Goal: Check status

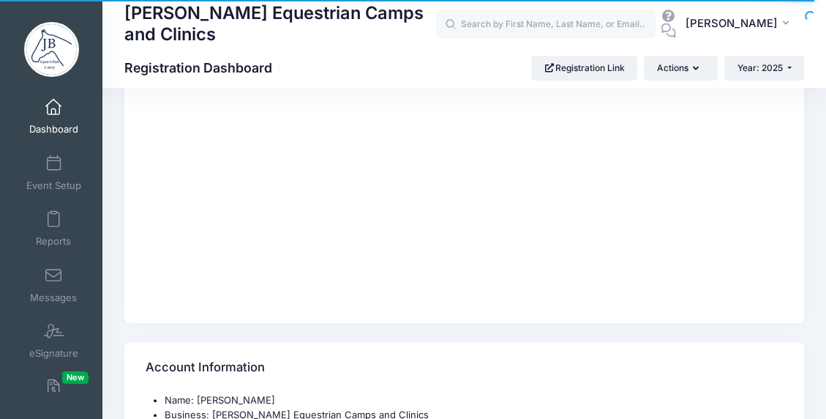
select select
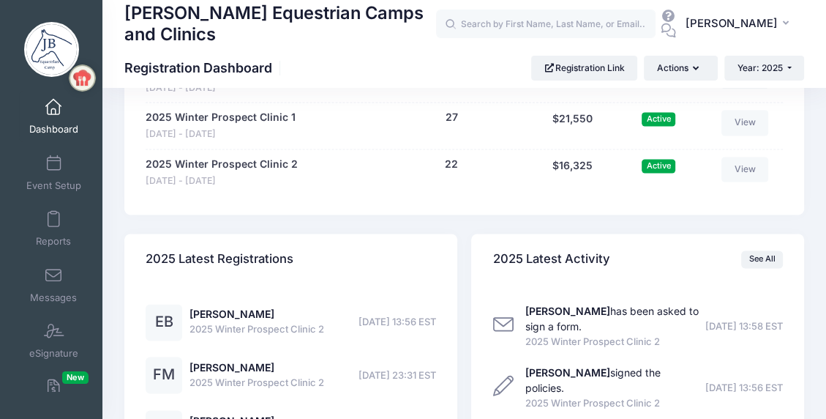
scroll to position [1464, 0]
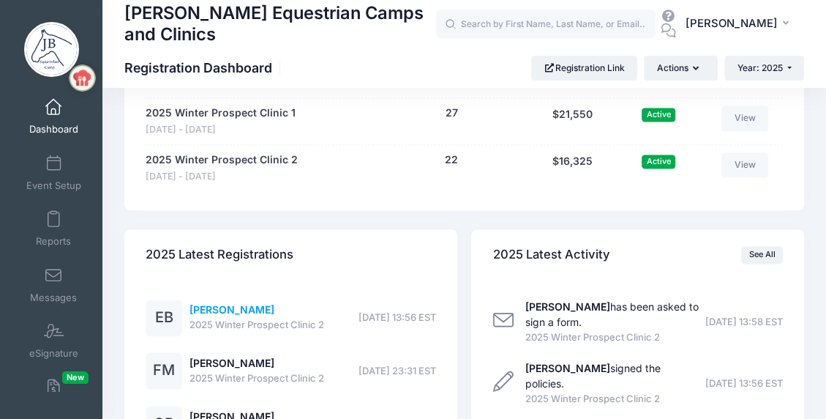
click at [225, 308] on link "[PERSON_NAME]" at bounding box center [232, 309] width 85 height 12
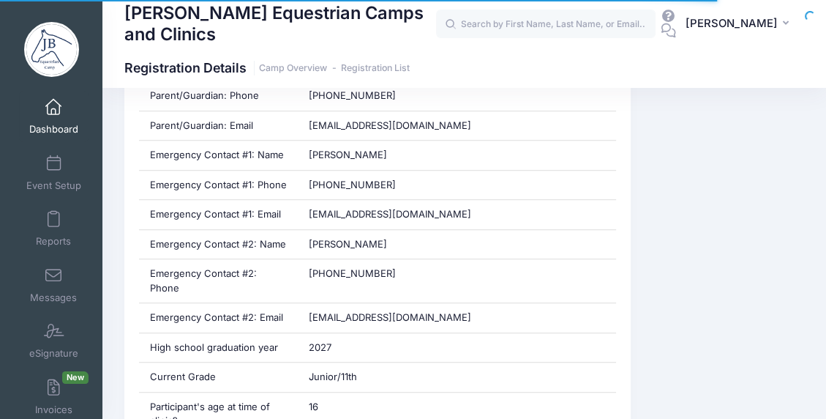
scroll to position [732, 0]
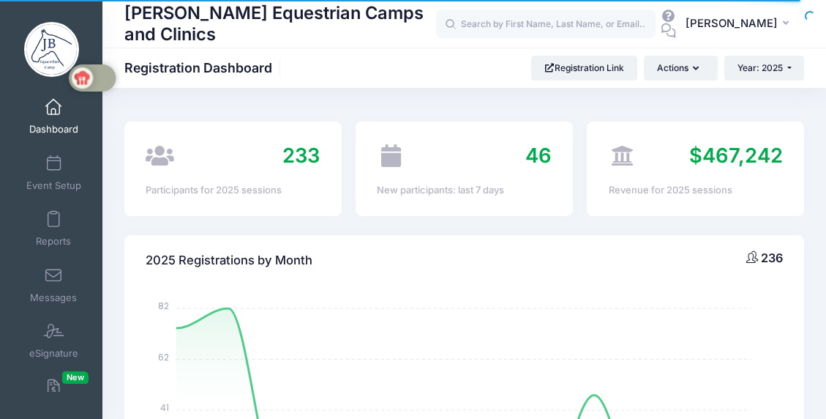
select select
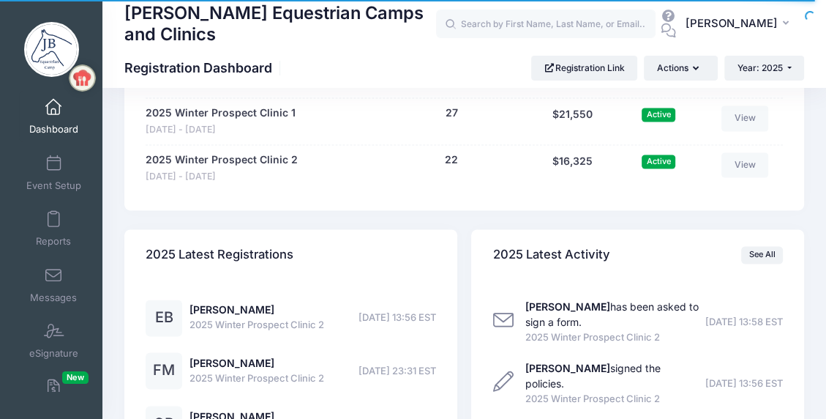
scroll to position [1537, 0]
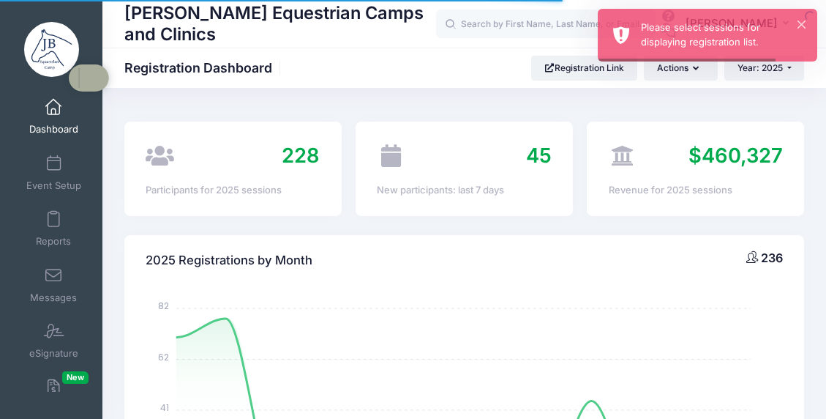
select select
